Goal: Task Accomplishment & Management: Manage account settings

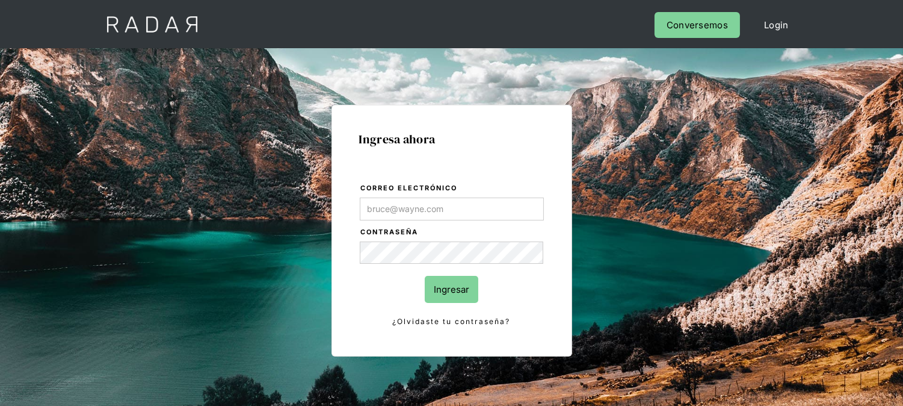
type input "[EMAIL_ADDRESS][DOMAIN_NAME]"
click at [452, 289] on input "Ingresar" at bounding box center [452, 289] width 54 height 27
